Goal: Complete application form

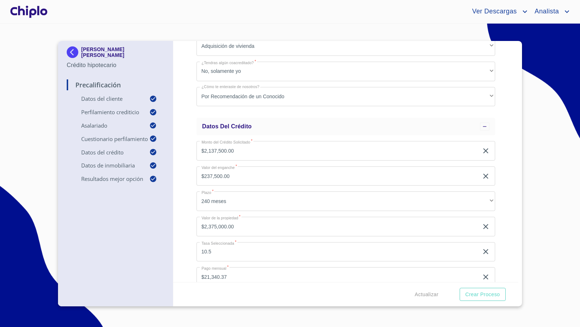
scroll to position [469, 0]
click at [184, 173] on div "Precalificación Datos del cliente Email   * [EMAIL_ADDRESS][DOMAIN_NAME] ​ Segu…" at bounding box center [346, 161] width 346 height 241
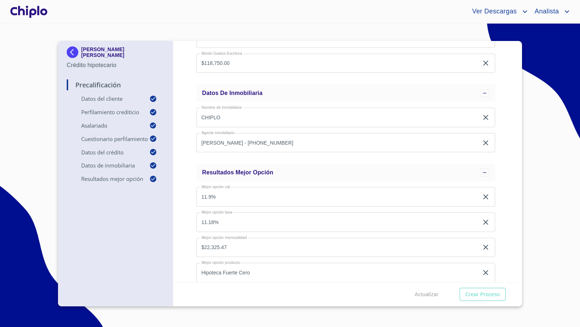
scroll to position [742, 0]
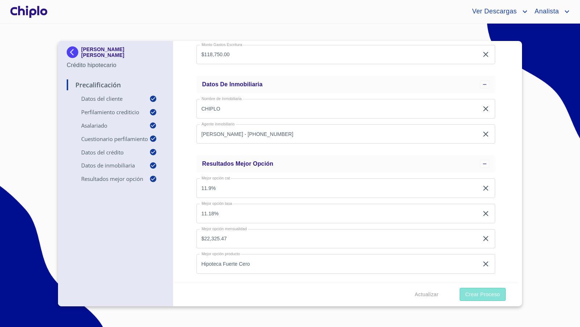
click at [478, 294] on span "Crear Proceso" at bounding box center [483, 294] width 34 height 9
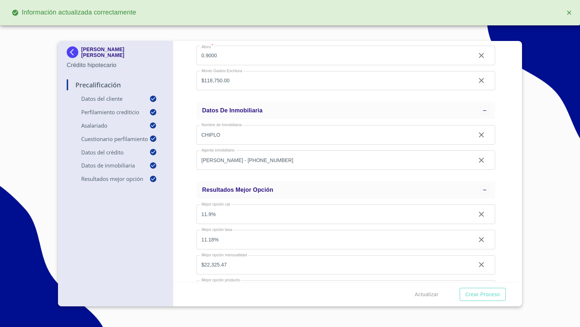
scroll to position [768, 0]
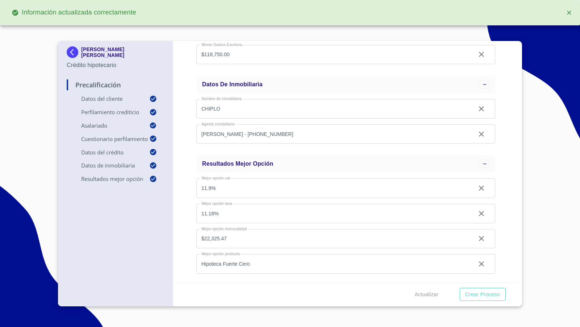
type input "0.9"
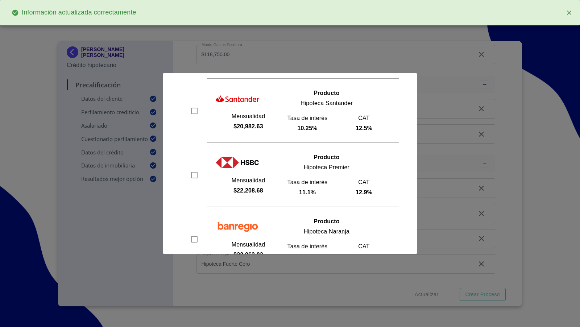
click at [192, 110] on input "checkbox" at bounding box center [194, 111] width 11 height 11
checkbox input "true"
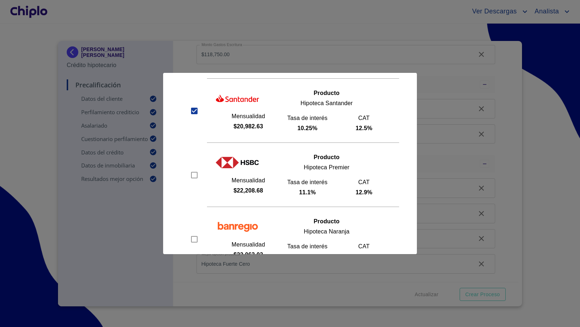
scroll to position [347, 0]
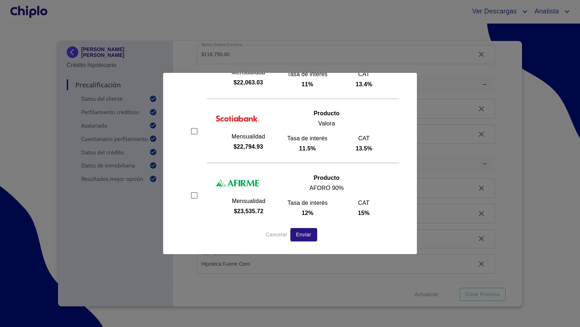
click at [305, 231] on span "Enviar" at bounding box center [303, 234] width 15 height 9
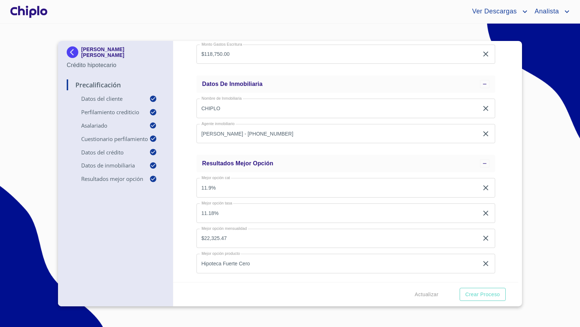
scroll to position [742, 0]
click at [508, 157] on div "Precalificación Datos del cliente Email   * [EMAIL_ADDRESS][DOMAIN_NAME] ​ Segu…" at bounding box center [346, 161] width 346 height 241
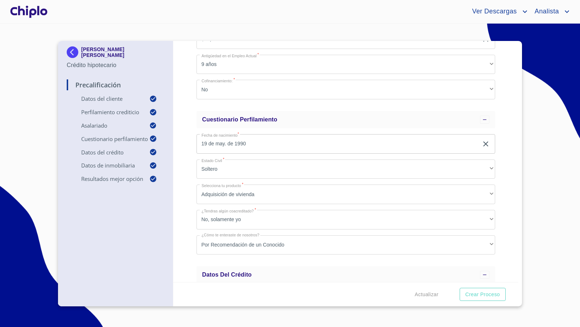
scroll to position [0, 0]
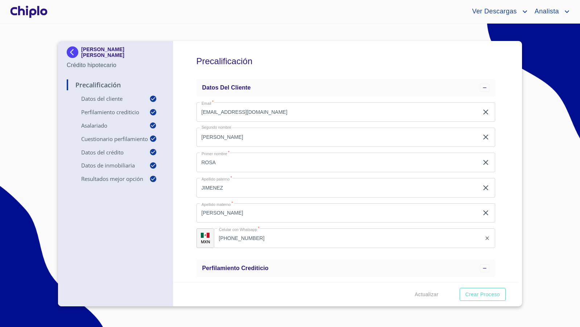
click at [39, 10] on div at bounding box center [29, 11] width 40 height 23
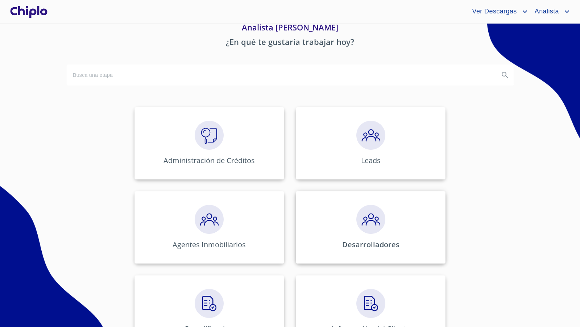
scroll to position [41, 0]
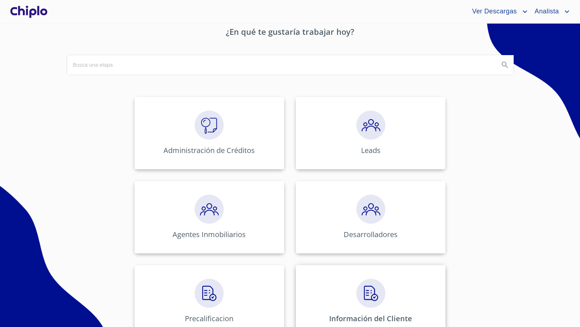
click at [366, 289] on img at bounding box center [371, 293] width 29 height 29
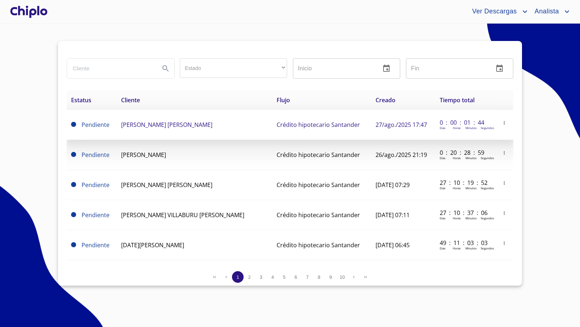
click at [137, 124] on span "[PERSON_NAME] [PERSON_NAME]" at bounding box center [166, 125] width 91 height 8
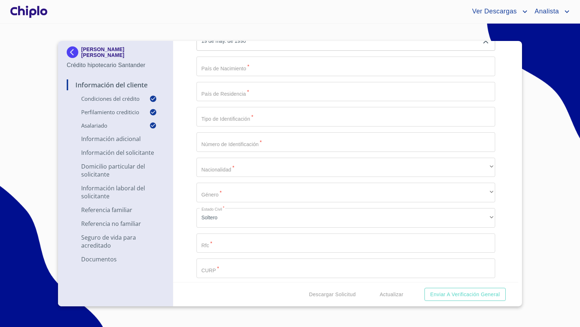
scroll to position [770, 0]
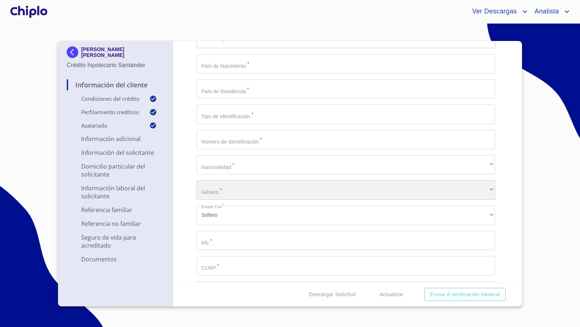
click at [238, 193] on div "​" at bounding box center [346, 190] width 299 height 20
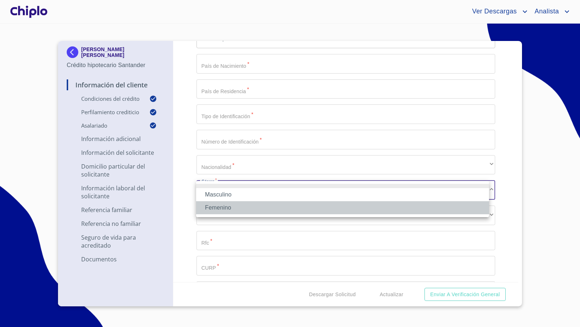
click at [228, 205] on li "Femenino" at bounding box center [342, 207] width 293 height 13
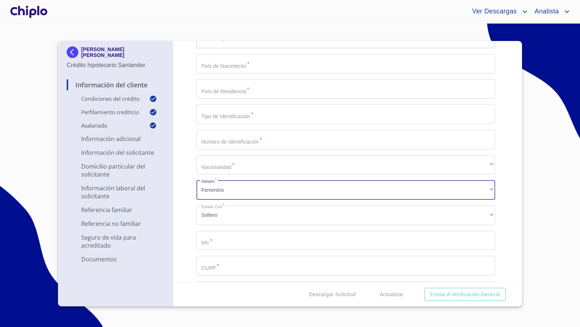
click at [221, 239] on input "Selecciona tu producto   *" at bounding box center [346, 241] width 299 height 20
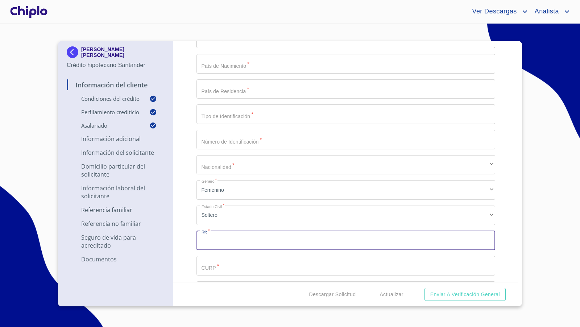
paste input "JILR900519TW5"
type input "JILR900519TW5"
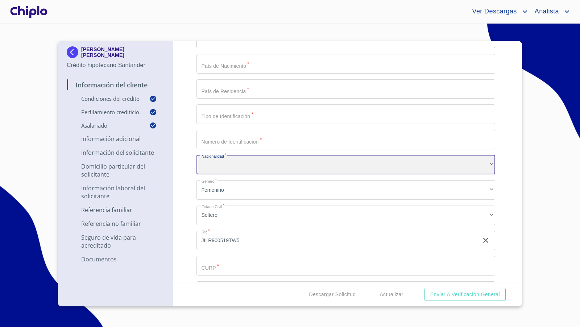
click at [226, 165] on div "​" at bounding box center [346, 165] width 299 height 20
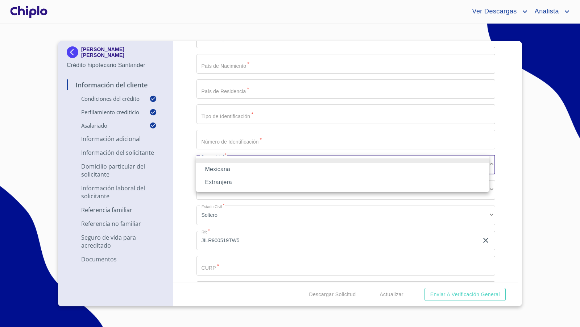
click at [225, 168] on li "Mexicana" at bounding box center [342, 169] width 293 height 13
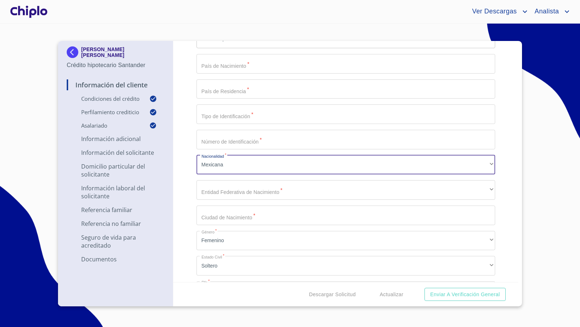
click at [218, 91] on input "Selecciona tu producto   *" at bounding box center [346, 89] width 299 height 20
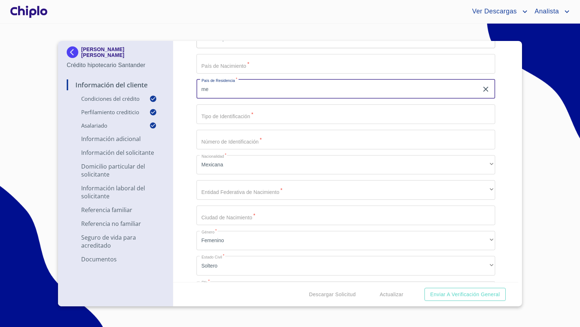
type input "m"
type input "[GEOGRAPHIC_DATA]"
click at [235, 67] on input "Selecciona tu producto   *" at bounding box center [346, 64] width 299 height 20
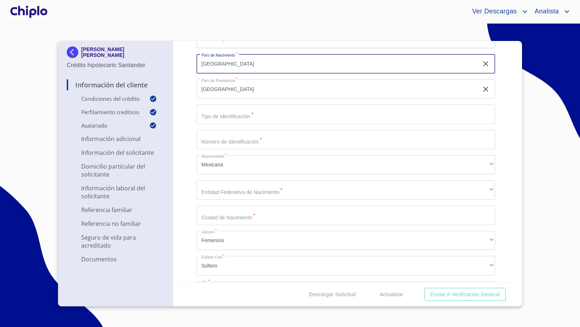
type input "[GEOGRAPHIC_DATA]"
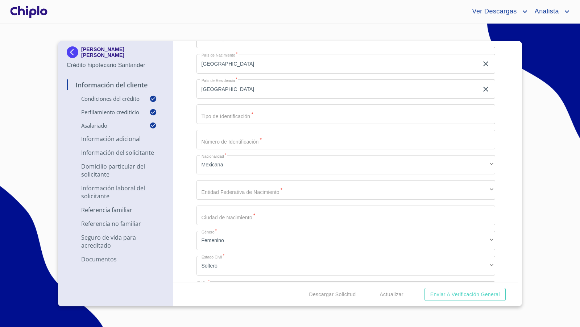
click at [191, 80] on div "Información del Cliente Condiciones del Crédito Selecciona tu producto   * Adqu…" at bounding box center [346, 161] width 346 height 241
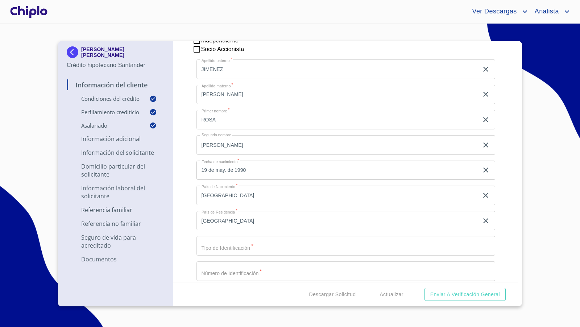
scroll to position [648, 0]
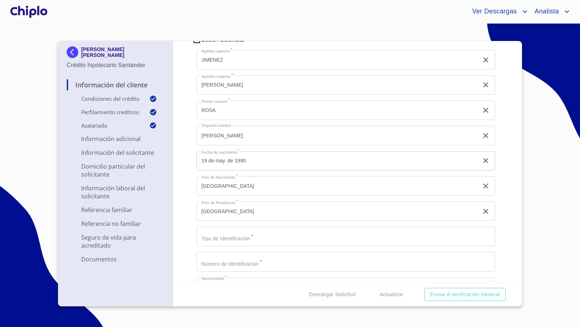
click at [183, 235] on div "Información del Cliente Condiciones del Crédito Selecciona tu producto   * Adqu…" at bounding box center [346, 161] width 346 height 241
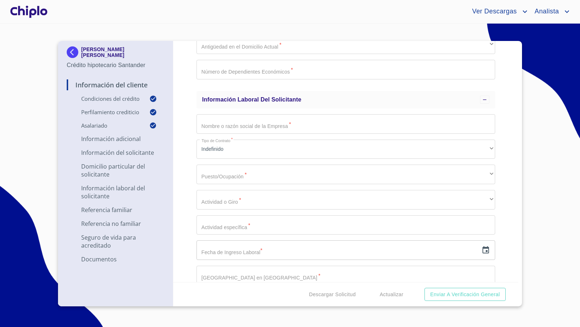
scroll to position [1475, 0]
click at [229, 125] on input "Selecciona tu producto   *" at bounding box center [346, 125] width 299 height 20
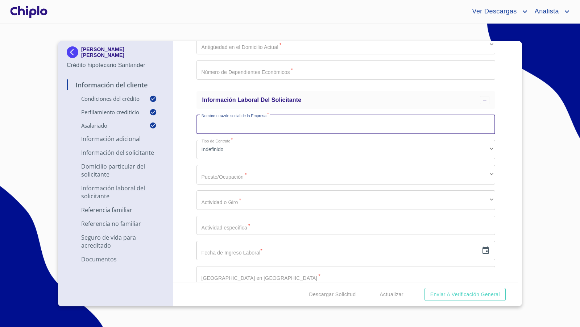
paste input "BANCO NACIONAL DE OBRAS Y SERVICIOS PUBLICOS SOCIEDAD NACIONAL DE CREDITO INSTI…"
click at [261, 124] on input "BANCO NACIONAL DE OBRAS Y SERVICIOS PUBLICOS SOCIEDAD NACIONAL DE CREDITO INSTI…" at bounding box center [338, 125] width 283 height 20
click at [338, 124] on input "BANCO NACIONAL DE OBRAS Y SERVICIOS PUBLICOS SOCIEDAD NACIONAL DE CREDITO INSTI…" at bounding box center [338, 125] width 283 height 20
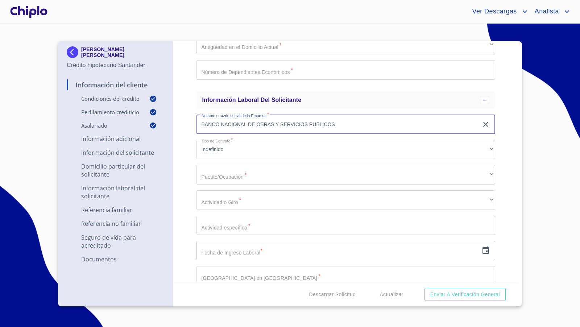
type input "BANCO NACIONAL DE OBRAS Y SERVICIOS PUBLICOS"
click at [183, 161] on div "Información del Cliente Condiciones del Crédito Selecciona tu producto   * Adqu…" at bounding box center [346, 161] width 346 height 241
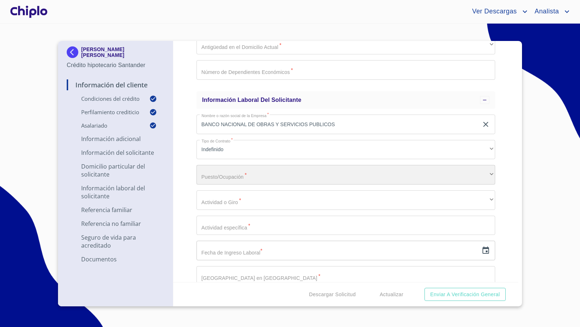
click at [224, 174] on div "​" at bounding box center [346, 175] width 299 height 20
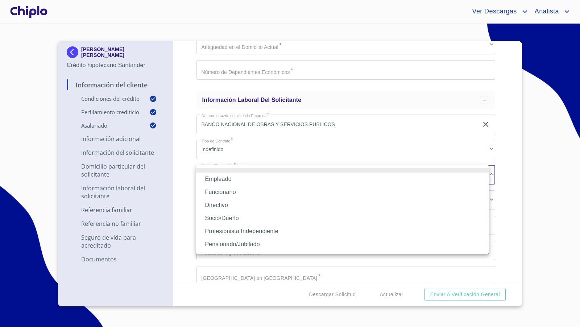
click at [228, 179] on li "Empleado" at bounding box center [342, 179] width 293 height 13
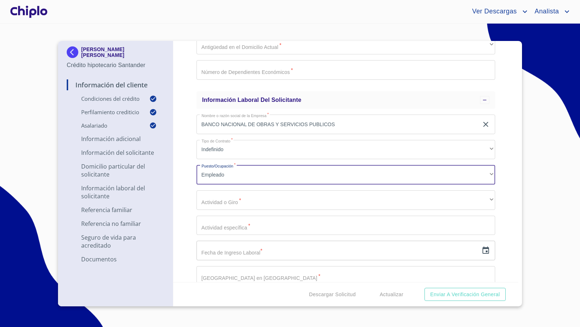
click at [186, 185] on div "Información del Cliente Condiciones del Crédito Selecciona tu producto   * Adqu…" at bounding box center [346, 161] width 346 height 241
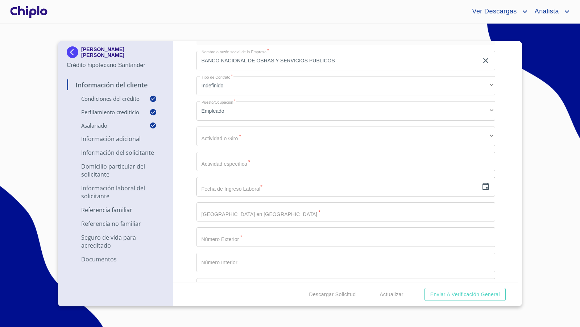
scroll to position [1550, 0]
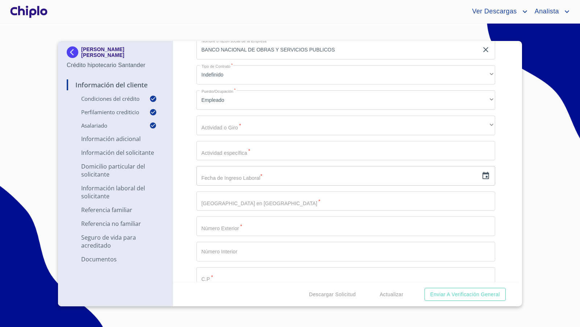
click at [482, 176] on icon "button" at bounding box center [486, 176] width 9 height 9
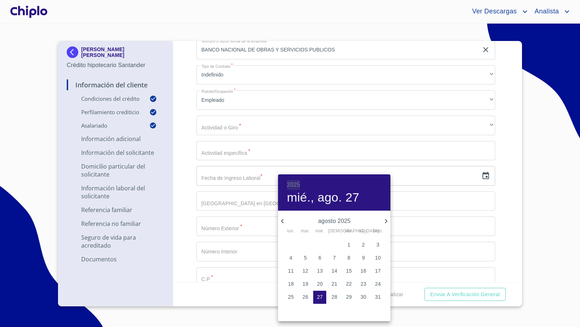
click at [295, 185] on h6 "2025" at bounding box center [293, 185] width 13 height 10
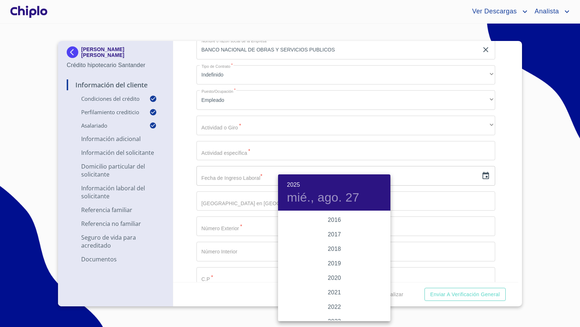
scroll to position [1320, 0]
click at [335, 221] on div "2016" at bounding box center [334, 220] width 112 height 15
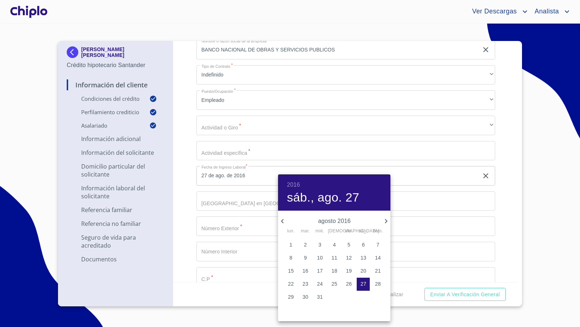
click at [294, 242] on span "1" at bounding box center [290, 244] width 13 height 7
type input "1 de ago. de 2016"
click at [181, 211] on div at bounding box center [290, 163] width 580 height 327
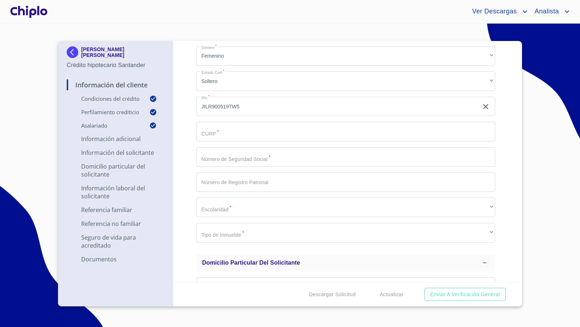
scroll to position [950, 0]
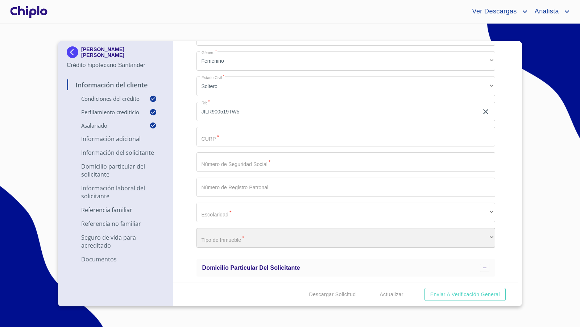
click at [217, 236] on div "​" at bounding box center [346, 238] width 299 height 20
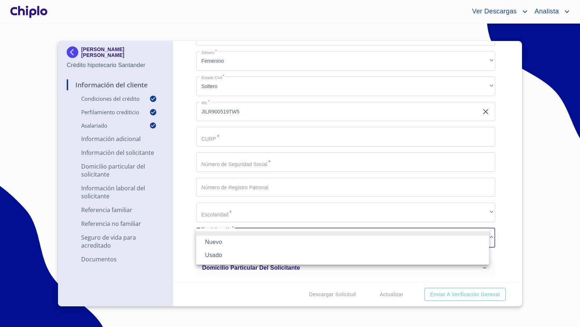
click at [214, 242] on li "Nuevo" at bounding box center [342, 242] width 293 height 13
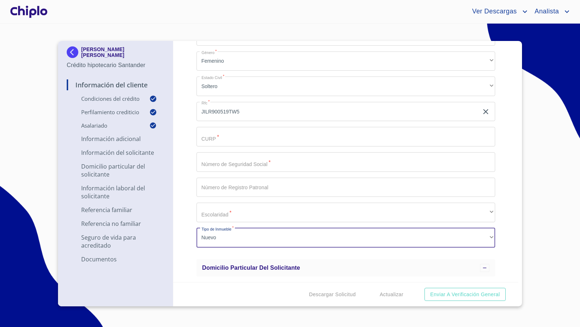
click at [186, 170] on div "Información del Cliente Condiciones del Crédito Selecciona tu producto   * Adqu…" at bounding box center [346, 161] width 346 height 241
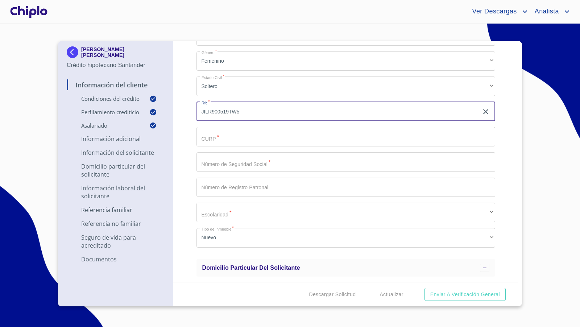
drag, startPoint x: 228, startPoint y: 112, endPoint x: 195, endPoint y: 108, distance: 33.3
click at [195, 108] on div "Información del Cliente Condiciones del Crédito Selecciona tu producto   * Adqu…" at bounding box center [346, 161] width 346 height 241
click at [217, 132] on input "Selecciona tu producto   *" at bounding box center [346, 137] width 299 height 20
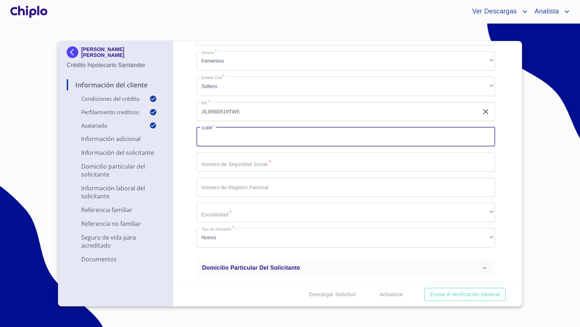
paste input "JILR900519"
type input "JILR900519MJCMPS02"
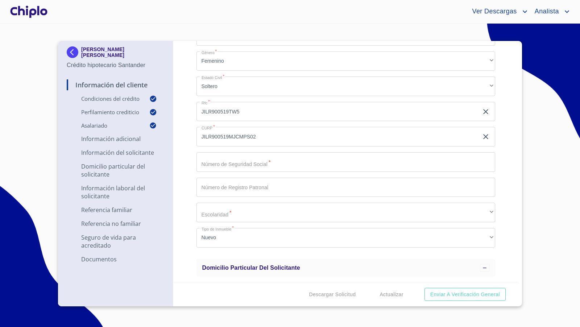
click at [188, 120] on div "Información del Cliente Condiciones del Crédito Selecciona tu producto   * Adqu…" at bounding box center [346, 161] width 346 height 241
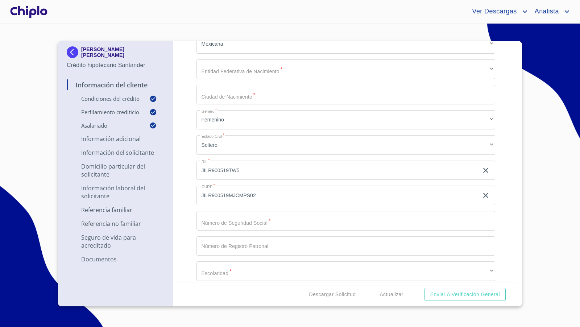
scroll to position [887, 0]
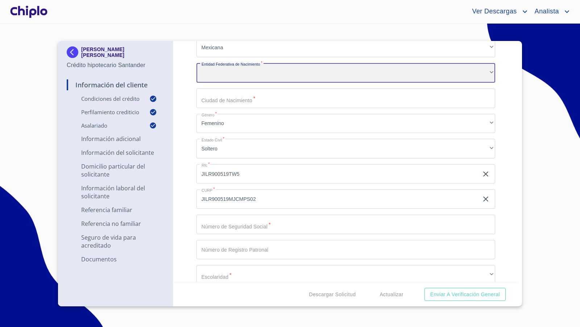
click at [232, 78] on div "​" at bounding box center [346, 73] width 299 height 20
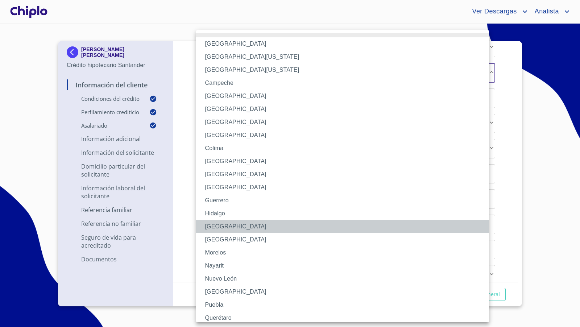
click at [211, 225] on li "[GEOGRAPHIC_DATA]" at bounding box center [345, 226] width 299 height 13
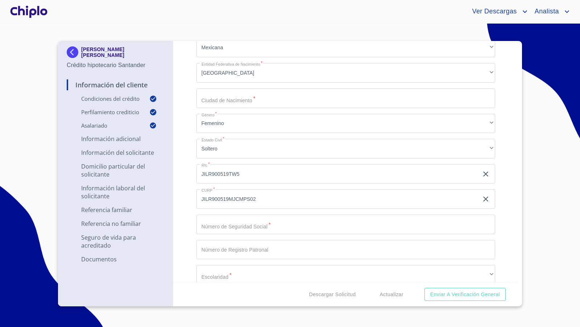
click at [189, 190] on div "Información del Cliente Condiciones del Crédito Selecciona tu producto   * Adqu…" at bounding box center [346, 161] width 346 height 241
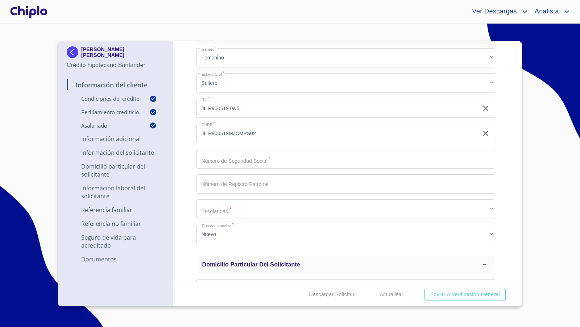
scroll to position [954, 0]
click at [248, 159] on input "Selecciona tu producto   *" at bounding box center [346, 158] width 299 height 20
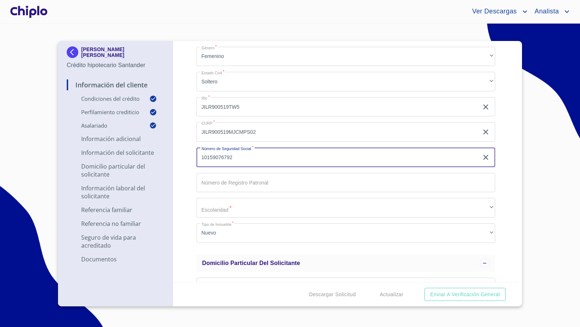
type input "10159076792"
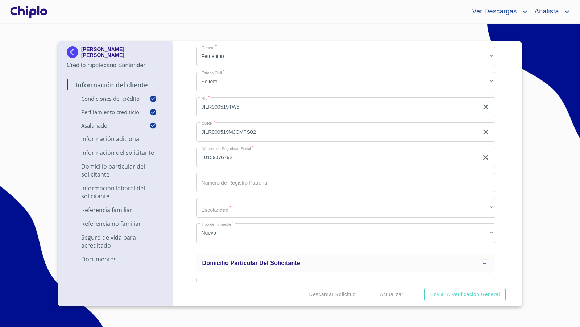
click at [192, 182] on div "Información del Cliente Condiciones del Crédito Selecciona tu producto   * Adqu…" at bounding box center [346, 161] width 346 height 241
click at [187, 209] on div "Información del Cliente Condiciones del Crédito Selecciona tu producto   * Adqu…" at bounding box center [346, 161] width 346 height 241
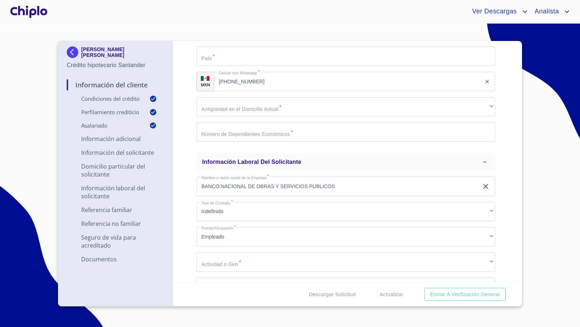
scroll to position [1421, 0]
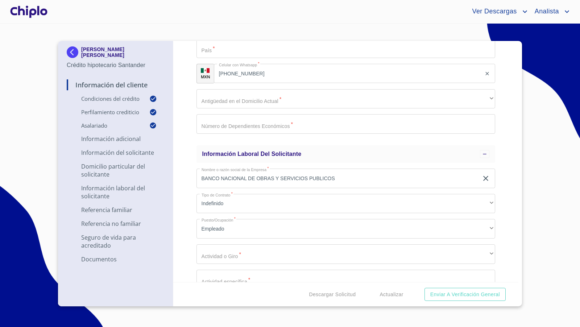
click at [237, 120] on input "Selecciona tu producto   *" at bounding box center [346, 124] width 299 height 20
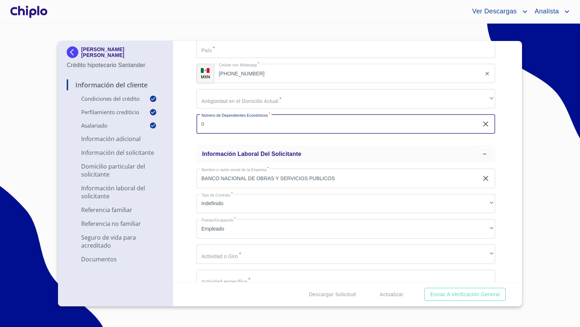
type input "0"
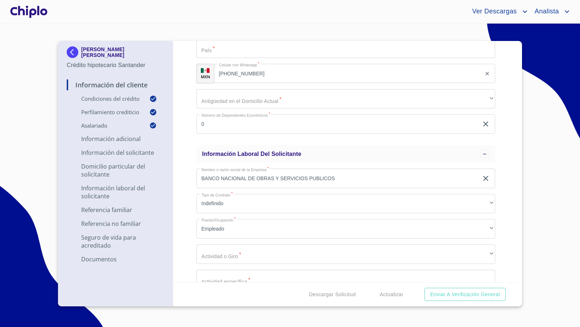
click at [190, 118] on div "Información del Cliente Condiciones del Crédito Selecciona tu producto   * Adqu…" at bounding box center [346, 161] width 346 height 241
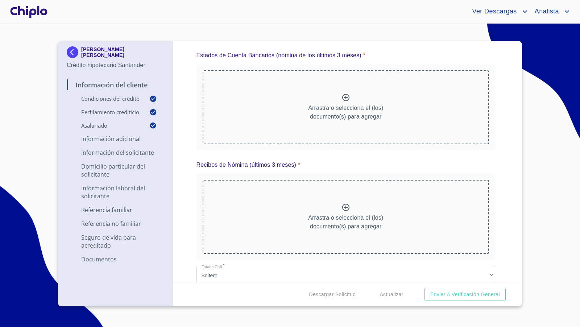
scroll to position [3583, 0]
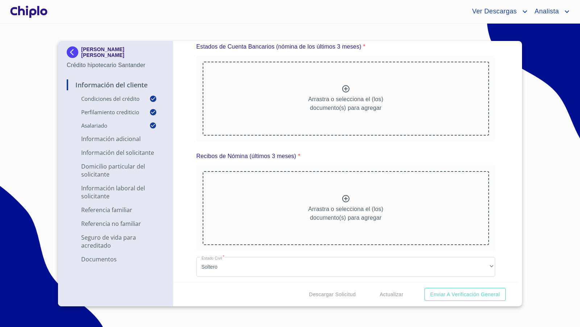
click at [344, 85] on icon at bounding box center [346, 89] width 9 height 9
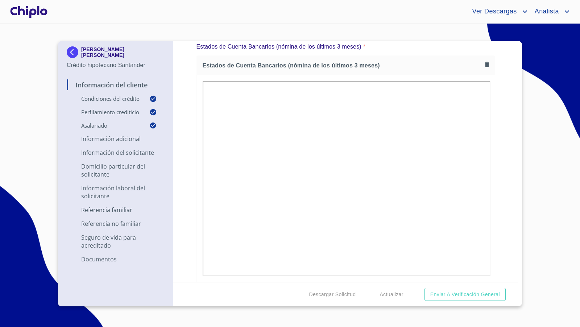
click at [183, 147] on div "Información del Cliente Condiciones del Crédito Selecciona tu producto   * Adqu…" at bounding box center [346, 161] width 346 height 241
click at [33, 12] on div at bounding box center [29, 11] width 40 height 23
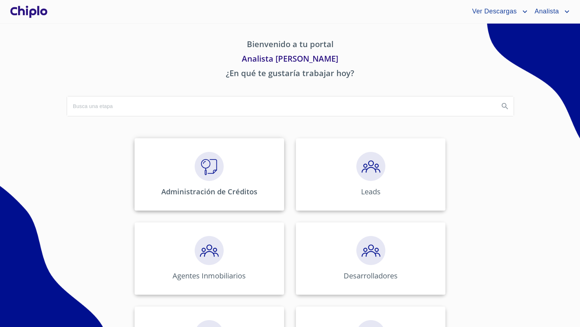
click at [209, 172] on img at bounding box center [209, 166] width 29 height 29
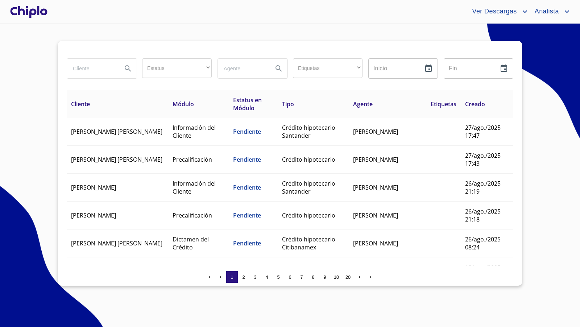
click at [100, 71] on input "search" at bounding box center [91, 69] width 49 height 20
type input "MAYA"
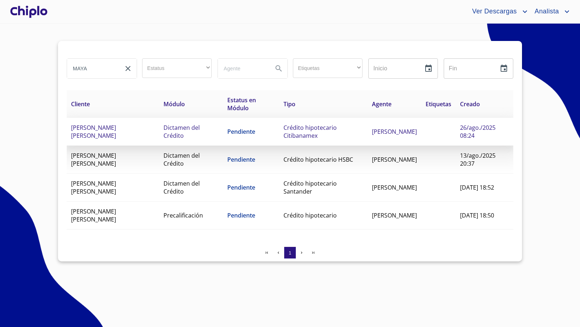
click at [116, 125] on span "[PERSON_NAME] [PERSON_NAME]" at bounding box center [93, 132] width 45 height 16
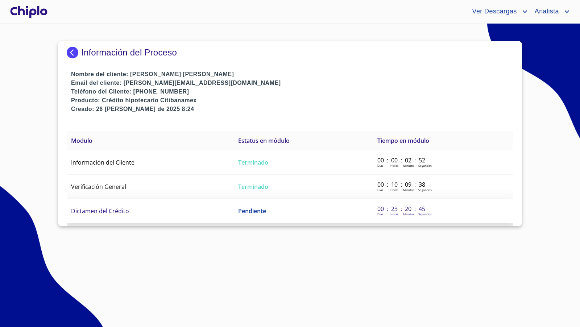
click at [135, 206] on td "Dictamen del Crédito" at bounding box center [150, 211] width 167 height 24
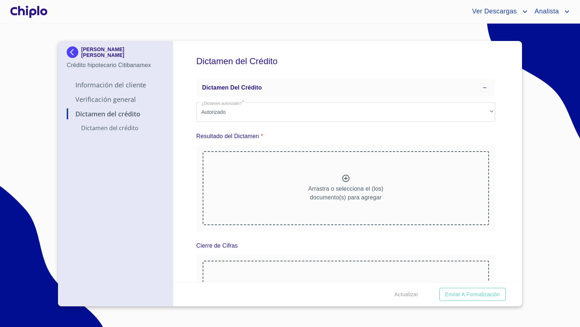
click at [116, 102] on p "Verificación General" at bounding box center [116, 99] width 98 height 9
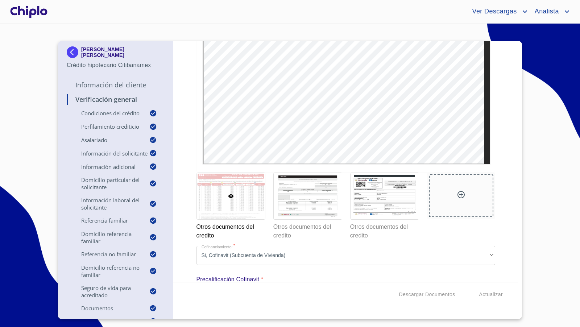
scroll to position [6124, 0]
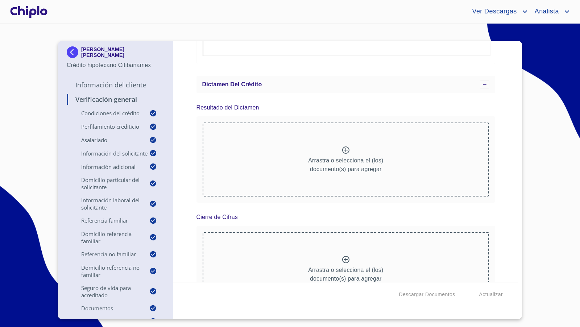
scroll to position [6756, 0]
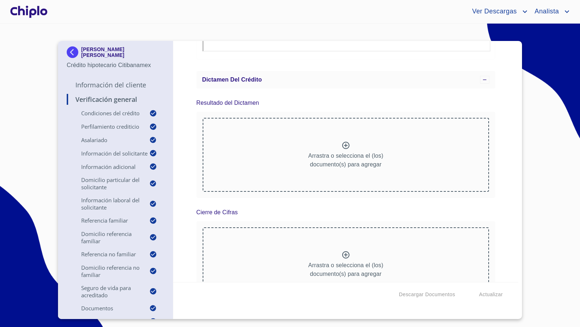
click at [500, 186] on div "Verificación General Condiciones del Crédito Selecciona tu producto   * Adquisi…" at bounding box center [346, 161] width 346 height 241
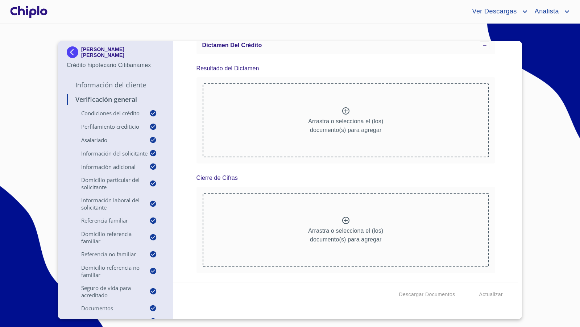
scroll to position [6844, 0]
click at [36, 12] on div at bounding box center [29, 11] width 40 height 23
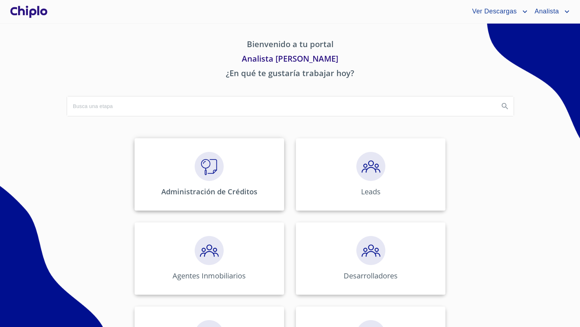
click at [208, 174] on img at bounding box center [209, 166] width 29 height 29
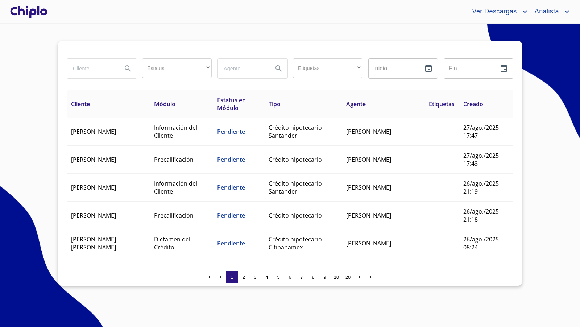
click at [92, 69] on input "search" at bounding box center [91, 69] width 49 height 20
type input "maya"
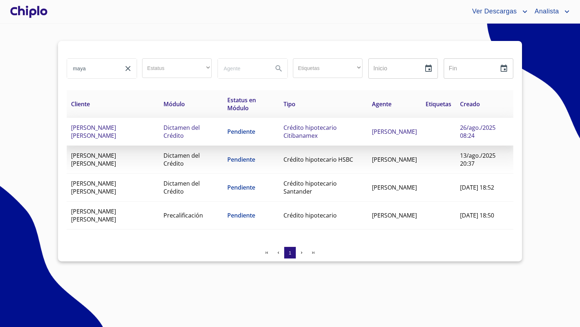
click at [109, 132] on td "[PERSON_NAME] [PERSON_NAME]" at bounding box center [113, 132] width 92 height 28
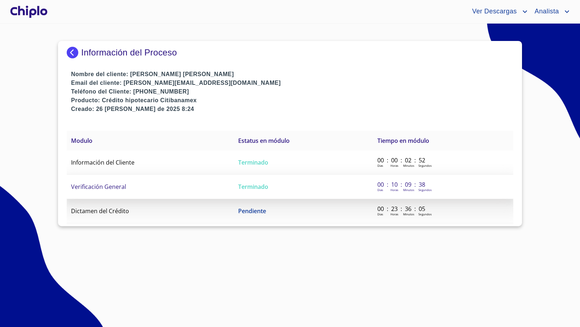
click at [118, 188] on span "Verificación General" at bounding box center [98, 187] width 55 height 8
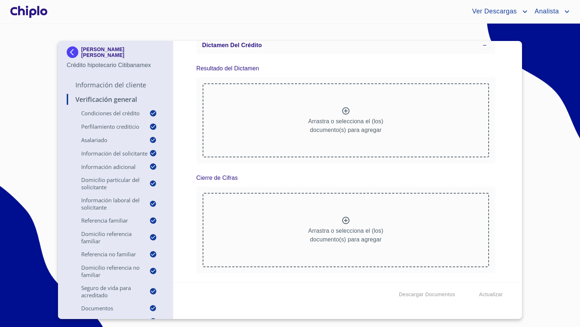
scroll to position [7316, 0]
click at [34, 15] on div at bounding box center [29, 11] width 40 height 23
